Goal: Transaction & Acquisition: Purchase product/service

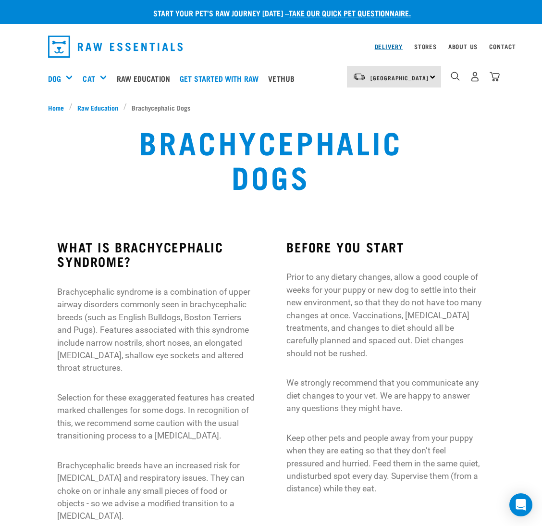
click at [394, 47] on link "Delivery" at bounding box center [389, 46] width 28 height 3
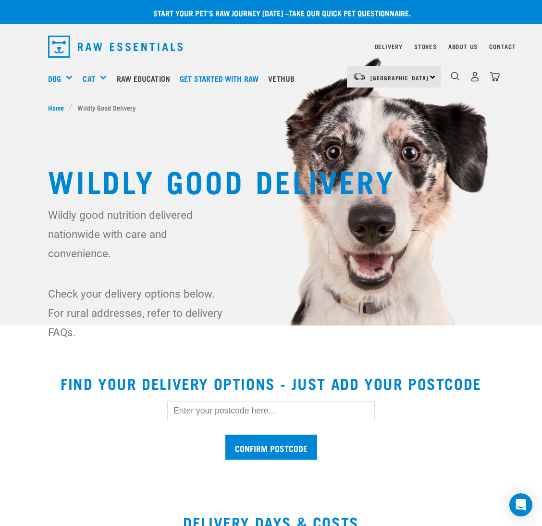
click at [239, 413] on input "text" at bounding box center [271, 410] width 208 height 18
type input "0632"
click at [225, 434] on input "Confirm postcode" at bounding box center [271, 446] width 92 height 25
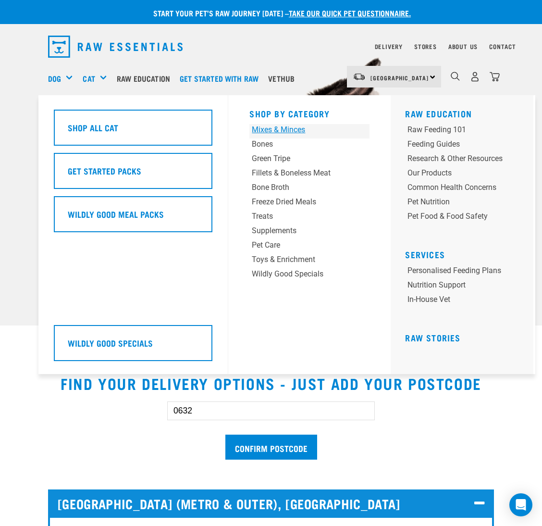
click at [272, 128] on div "Mixes & Minces" at bounding box center [299, 130] width 95 height 12
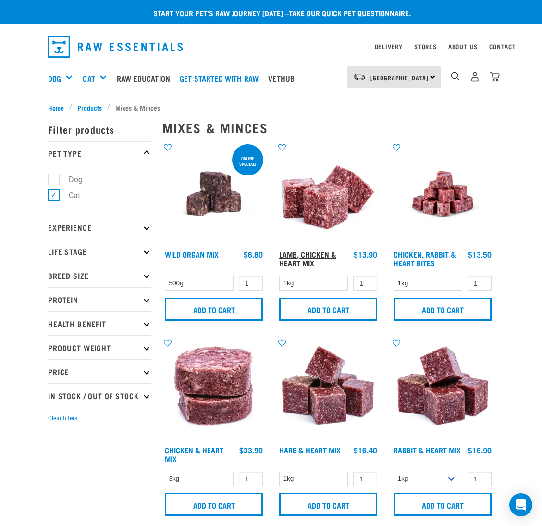
click at [294, 255] on link "Lamb, Chicken & Heart Mix" at bounding box center [307, 258] width 57 height 13
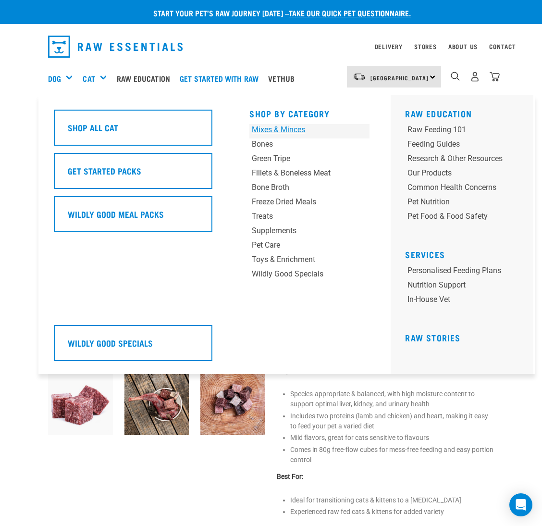
click at [304, 132] on div "Mixes & Minces" at bounding box center [299, 130] width 95 height 12
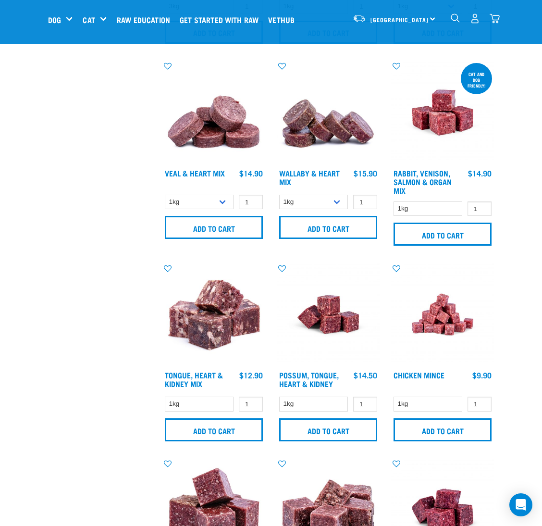
scroll to position [432, 0]
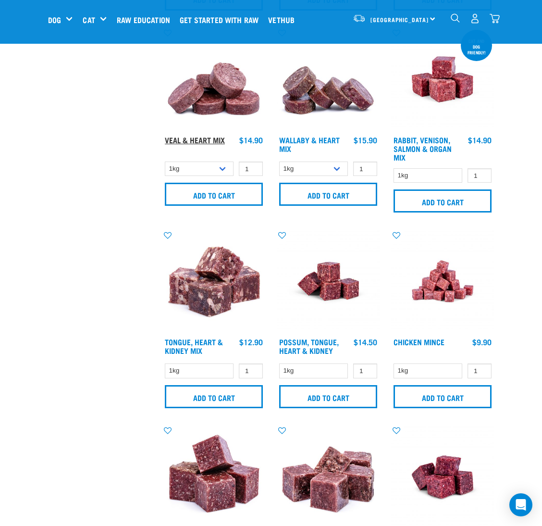
click at [197, 140] on link "Veal & Heart Mix" at bounding box center [195, 139] width 60 height 4
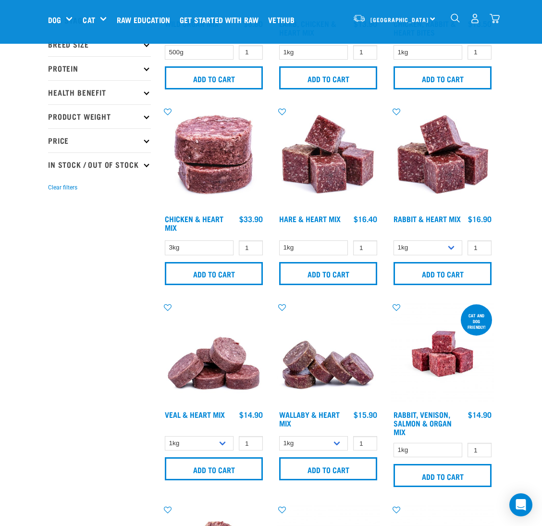
scroll to position [74, 0]
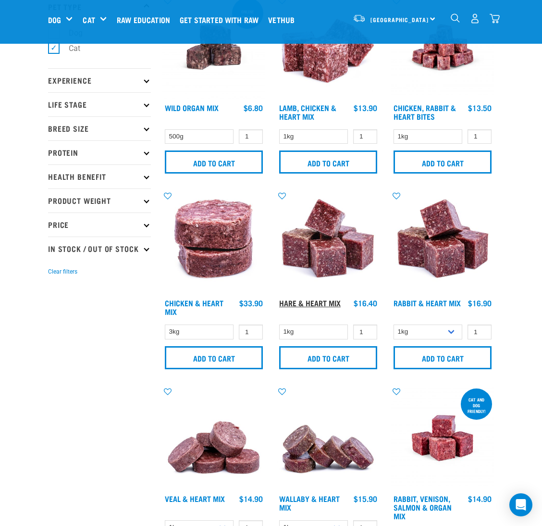
click at [296, 301] on link "Hare & Heart Mix" at bounding box center [310, 302] width 62 height 4
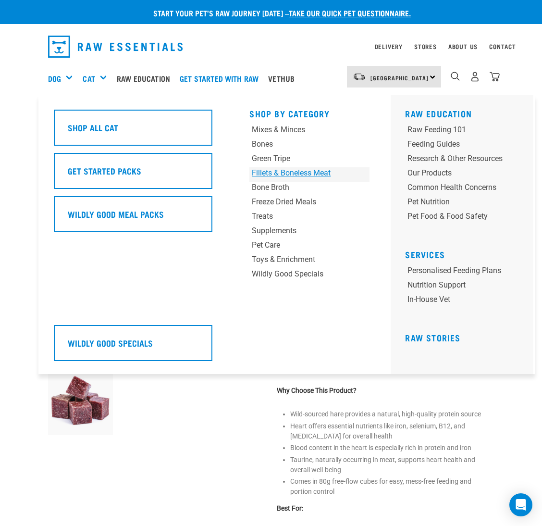
click at [279, 171] on div "Fillets & Boneless Meat" at bounding box center [299, 173] width 95 height 12
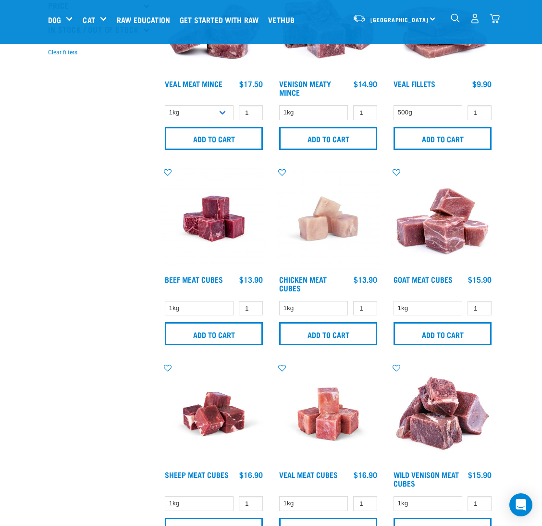
scroll to position [360, 0]
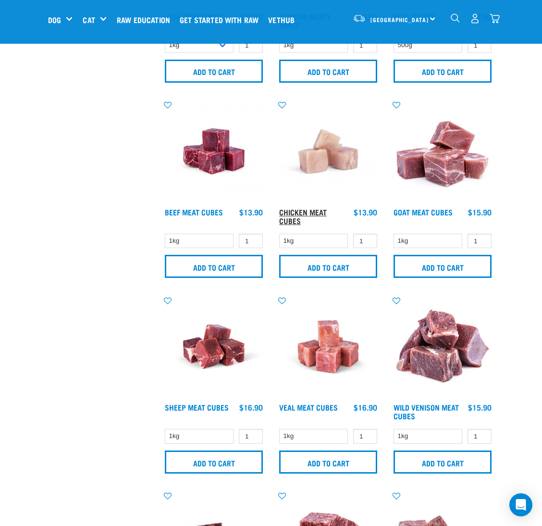
click at [307, 211] on link "Chicken Meat Cubes" at bounding box center [303, 216] width 48 height 13
